Goal: Task Accomplishment & Management: Complete application form

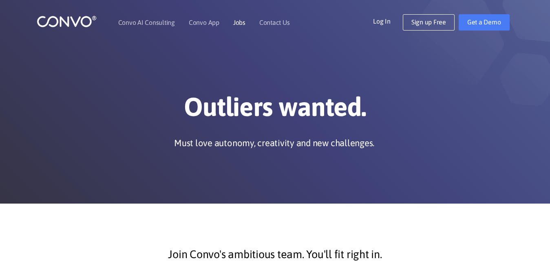
click at [237, 23] on link "Jobs" at bounding box center [239, 22] width 12 height 7
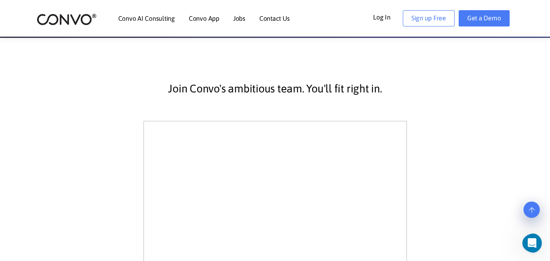
scroll to position [163, 0]
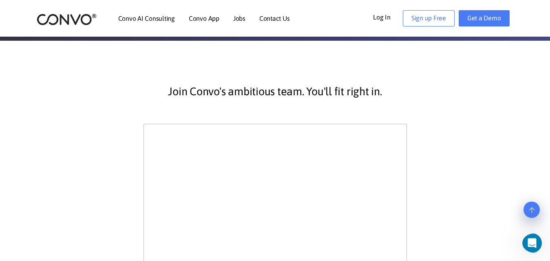
click at [280, 23] on li "Contact Us" at bounding box center [274, 18] width 31 height 35
click at [280, 18] on link "Contact Us" at bounding box center [274, 18] width 31 height 7
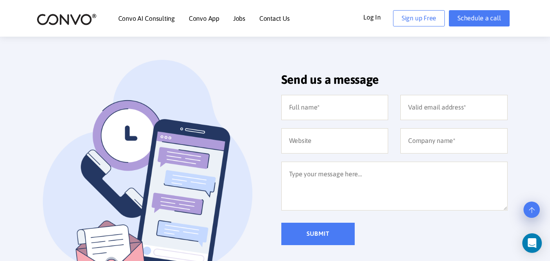
scroll to position [163, 0]
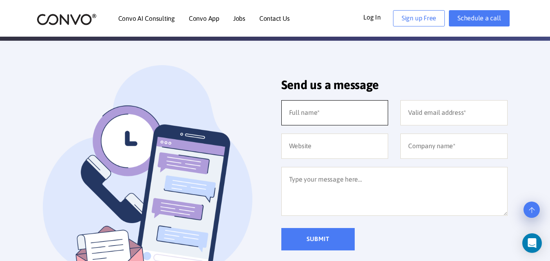
click at [336, 113] on input "text" at bounding box center [334, 112] width 107 height 25
type input "Hamad Khan"
type input "hamadkhan2246@gmail.com"
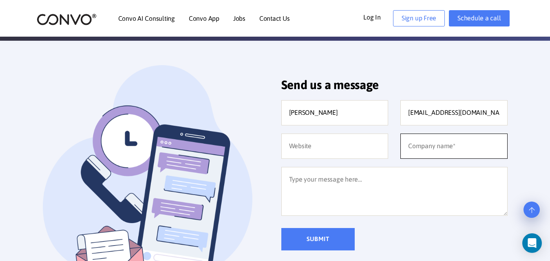
type input "Nill"
drag, startPoint x: 422, startPoint y: 146, endPoint x: 404, endPoint y: 146, distance: 17.9
click at [404, 146] on input "Nill" at bounding box center [453, 146] width 107 height 25
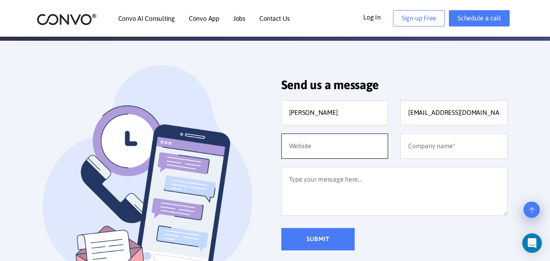
click at [354, 146] on input "text" at bounding box center [334, 146] width 107 height 25
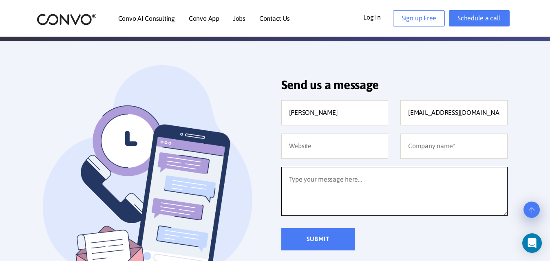
click at [336, 186] on textarea at bounding box center [394, 191] width 226 height 49
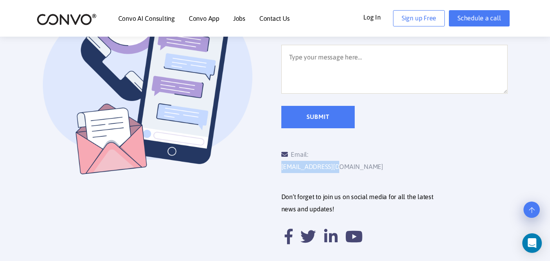
drag, startPoint x: 378, startPoint y: 155, endPoint x: 312, endPoint y: 156, distance: 66.5
click at [312, 156] on div "Email: support@convo.com" at bounding box center [337, 161] width 113 height 24
copy link "[EMAIL_ADDRESS][DOMAIN_NAME]"
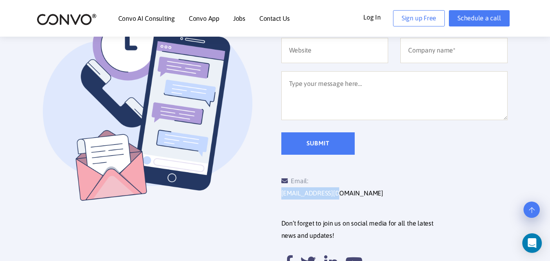
scroll to position [245, 0]
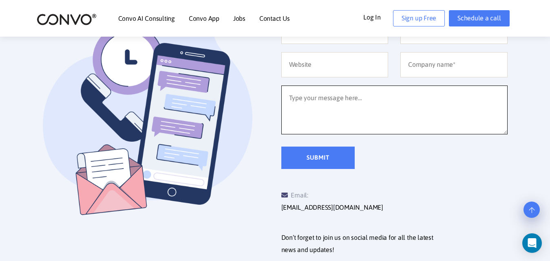
click at [326, 100] on textarea at bounding box center [394, 110] width 226 height 49
type textarea "a"
type textarea "any data science interne position is available in your organization?"
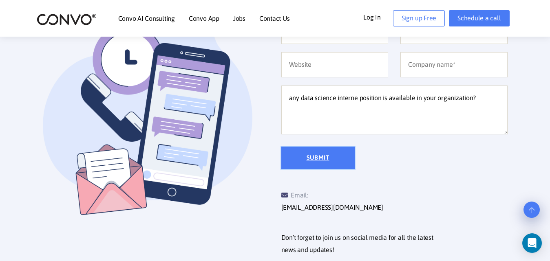
click at [320, 151] on input "Submit" at bounding box center [317, 158] width 73 height 22
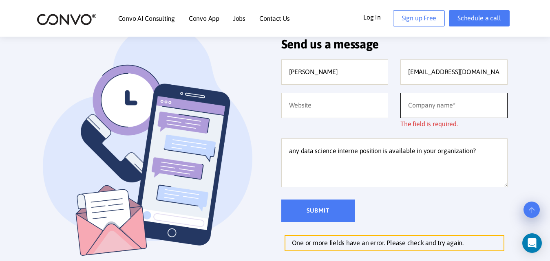
click at [411, 104] on input "text" at bounding box center [453, 105] width 107 height 25
type input "Nill"
click at [313, 203] on input "Submit" at bounding box center [317, 211] width 73 height 22
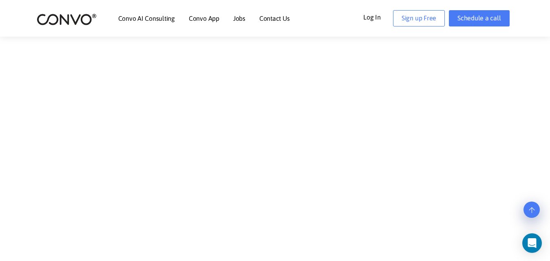
scroll to position [612, 0]
click at [20, 75] on div at bounding box center [275, 108] width 550 height 212
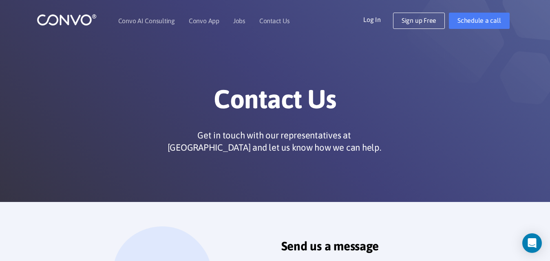
scroll to position [0, 0]
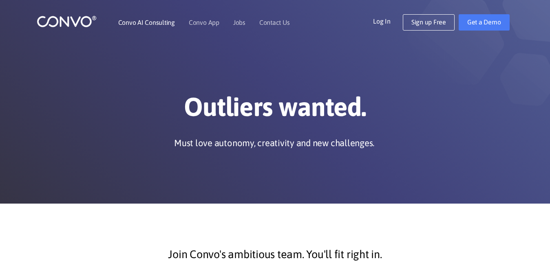
click at [141, 25] on link "Convo AI Consulting" at bounding box center [146, 22] width 57 height 7
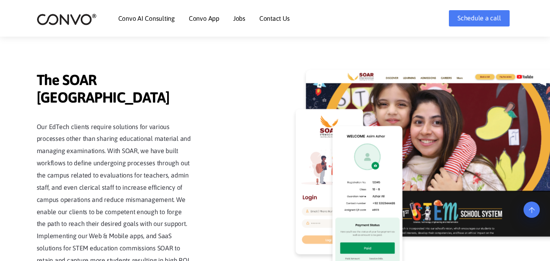
scroll to position [1916, 0]
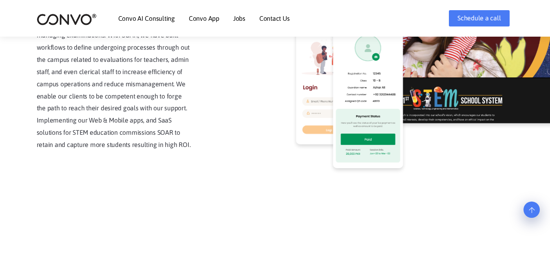
click at [275, 19] on link "Contact Us" at bounding box center [274, 18] width 31 height 7
click at [269, 18] on link "Contact Us" at bounding box center [274, 18] width 31 height 7
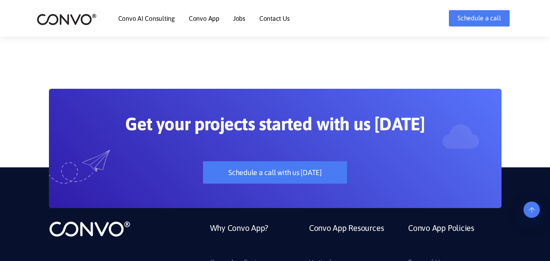
scroll to position [2038, 0]
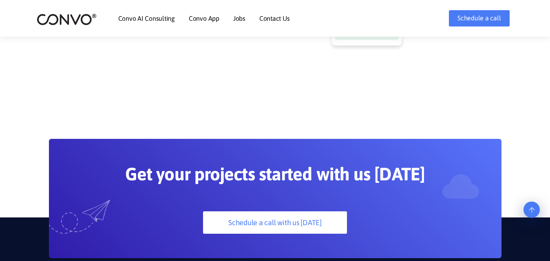
click at [278, 24] on li "Contact Us" at bounding box center [274, 18] width 31 height 35
click at [277, 20] on link "Contact Us" at bounding box center [274, 18] width 31 height 7
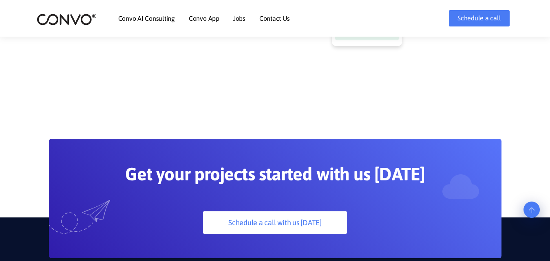
click at [277, 20] on link "Contact Us" at bounding box center [274, 18] width 31 height 7
click at [272, 17] on link "Contact Us" at bounding box center [274, 18] width 31 height 7
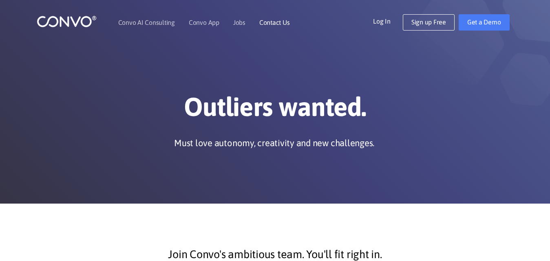
click at [273, 22] on link "Contact Us" at bounding box center [274, 22] width 31 height 7
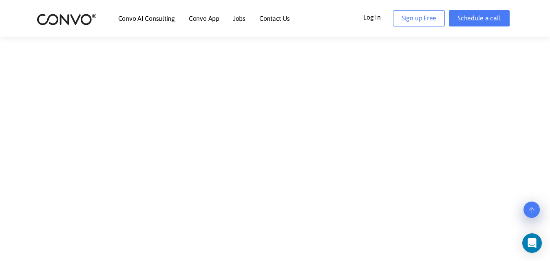
scroll to position [571, 0]
